Goal: Information Seeking & Learning: Learn about a topic

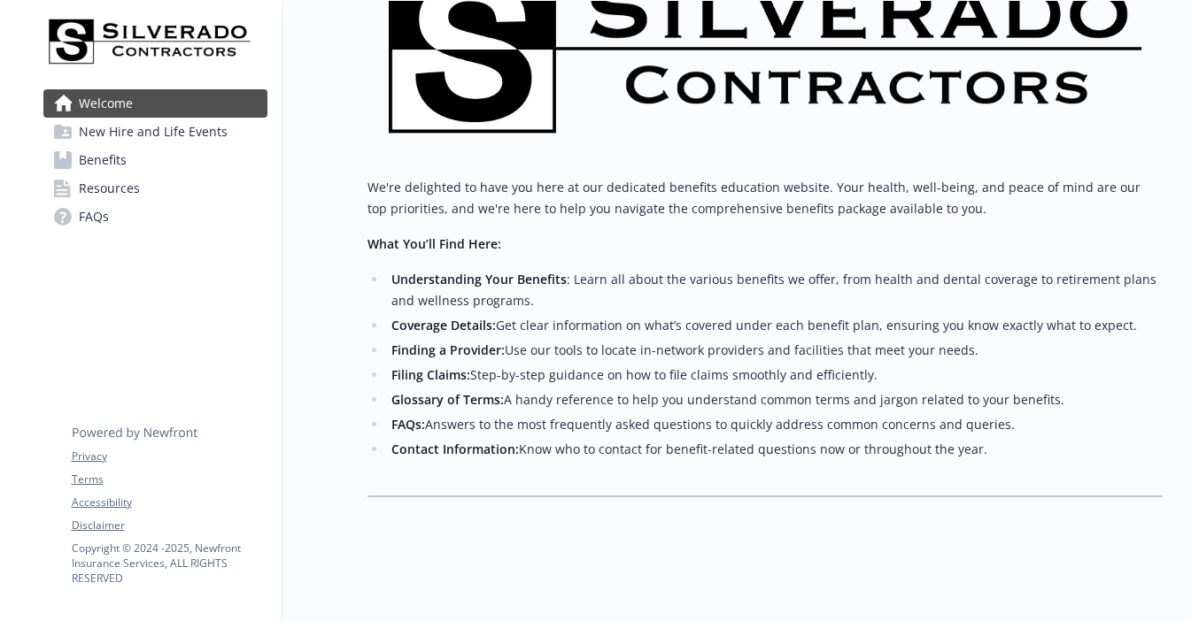
scroll to position [257, 0]
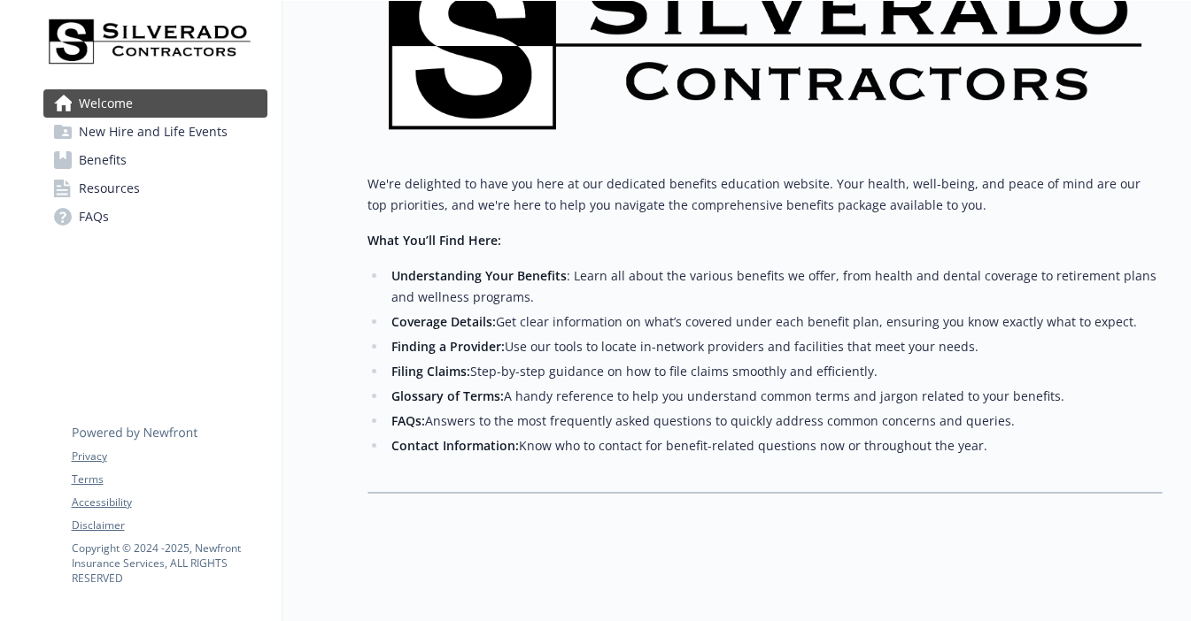
click at [503, 267] on strong "Understanding Your Benefits" at bounding box center [478, 275] width 175 height 17
click at [502, 267] on strong "Understanding Your Benefits" at bounding box center [478, 275] width 175 height 17
click at [146, 118] on span "New Hire and Life Events" at bounding box center [153, 132] width 149 height 28
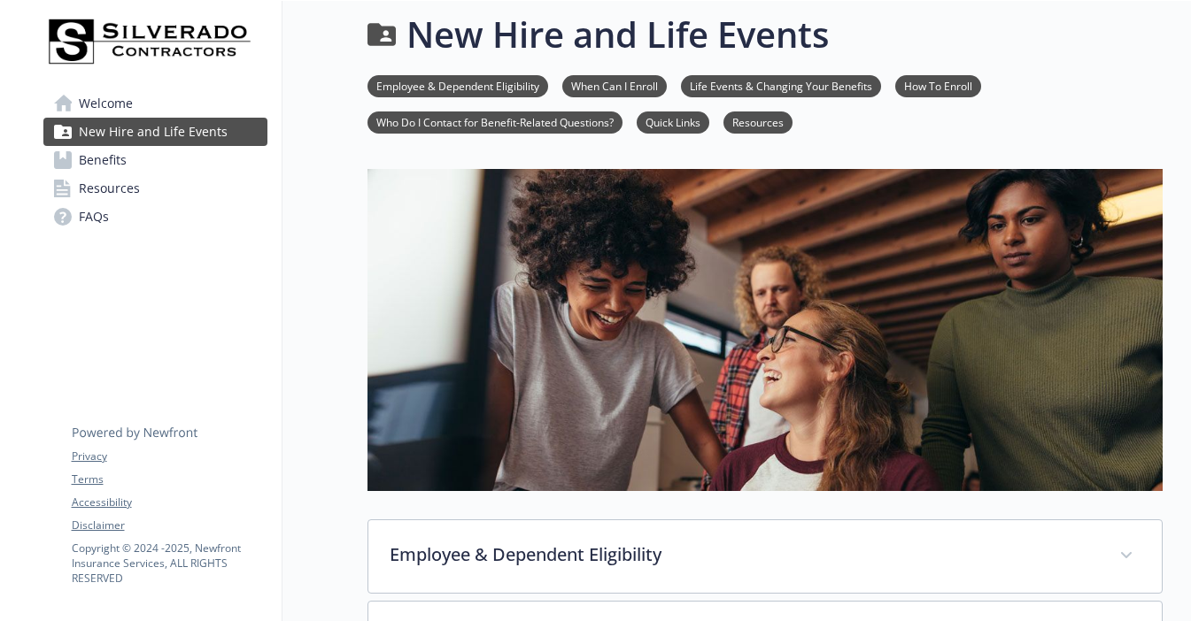
scroll to position [18, 0]
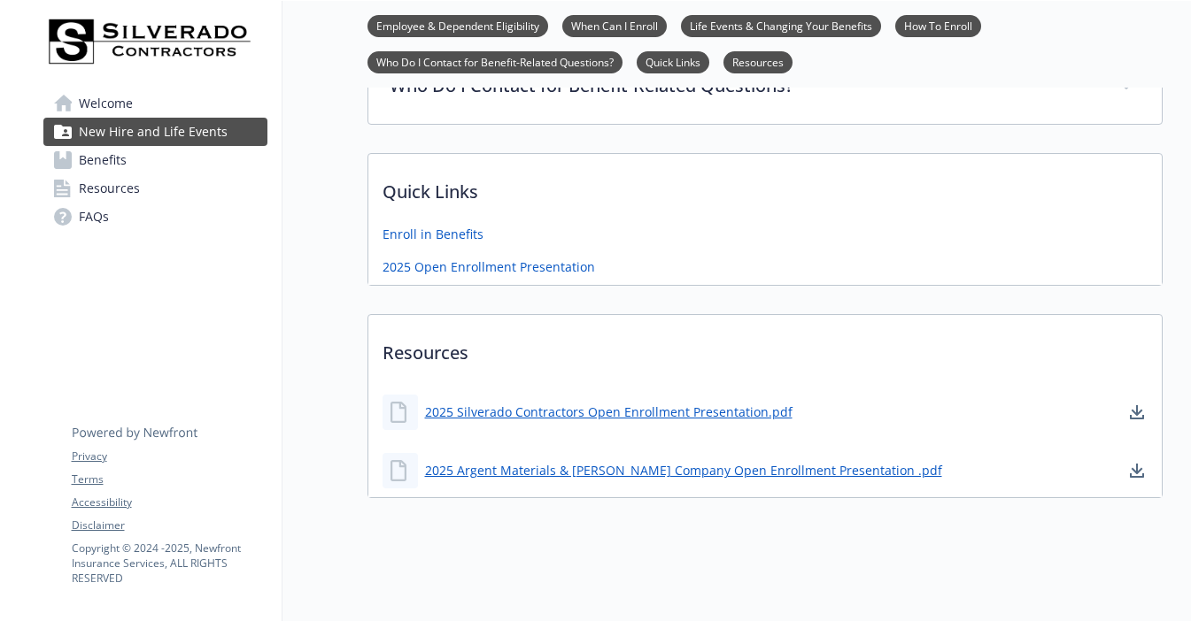
scroll to position [827, 0]
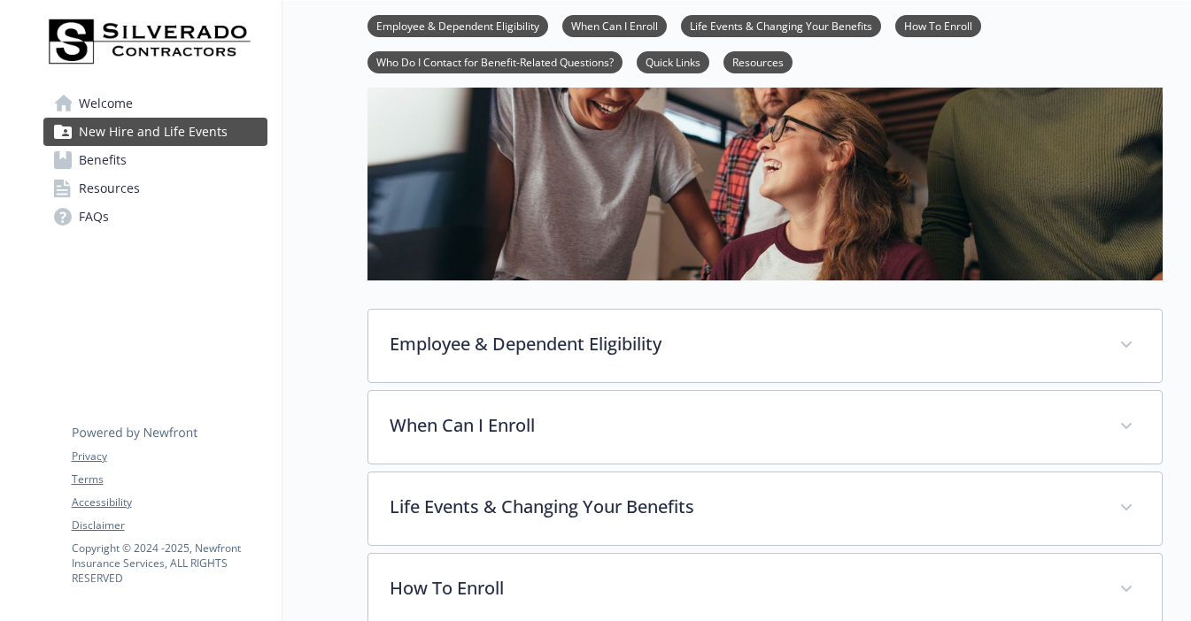
click at [137, 149] on link "Benefits" at bounding box center [155, 160] width 224 height 28
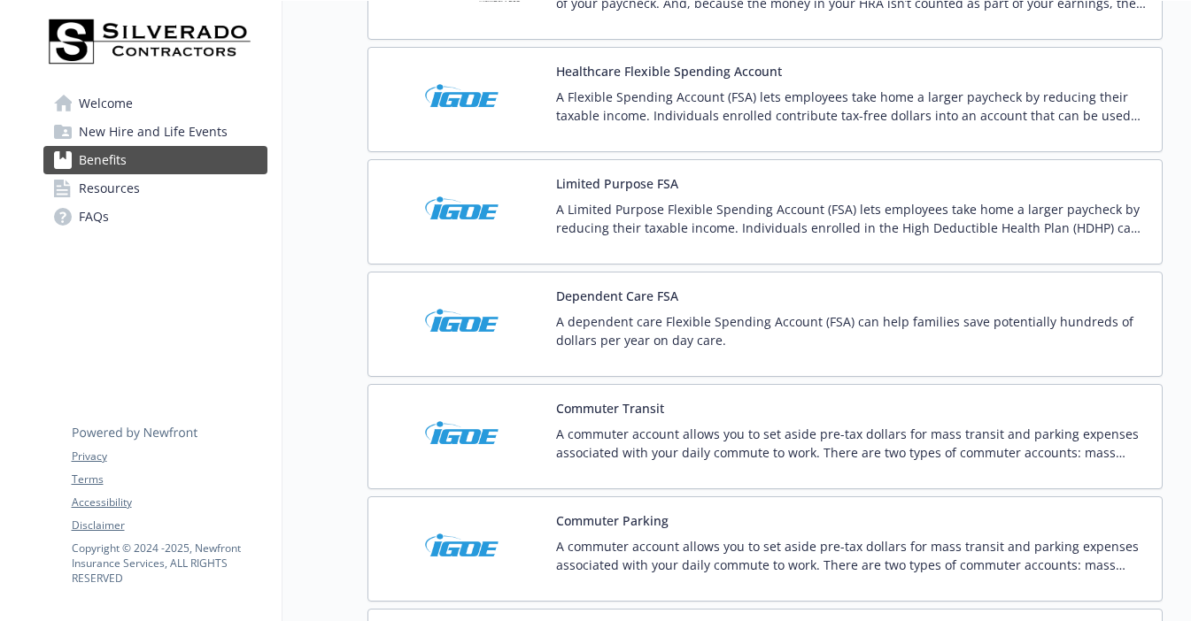
scroll to position [2903, 0]
